Goal: Information Seeking & Learning: Learn about a topic

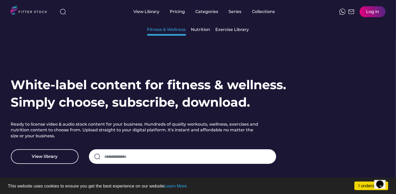
click at [177, 31] on div "Fitness & Wellness" at bounding box center [166, 30] width 39 height 6
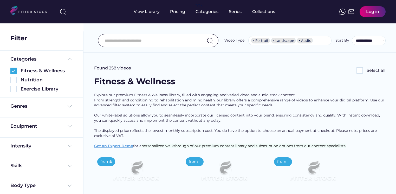
select select "**********"
drag, startPoint x: 112, startPoint y: 90, endPoint x: 166, endPoint y: 104, distance: 55.5
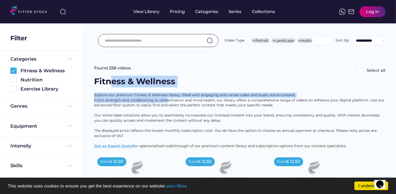
scroll to position [0, 0]
click at [324, 77] on div "Fitness & Wellness See more" at bounding box center [239, 84] width 291 height 17
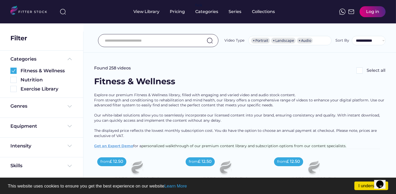
click at [324, 77] on div "Fitness & Wellness See more" at bounding box center [239, 84] width 291 height 17
click at [366, 186] on link "I understand!" at bounding box center [371, 185] width 34 height 9
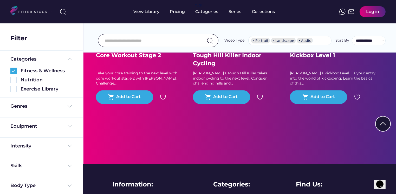
scroll to position [1298, 0]
